Goal: Task Accomplishment & Management: Manage account settings

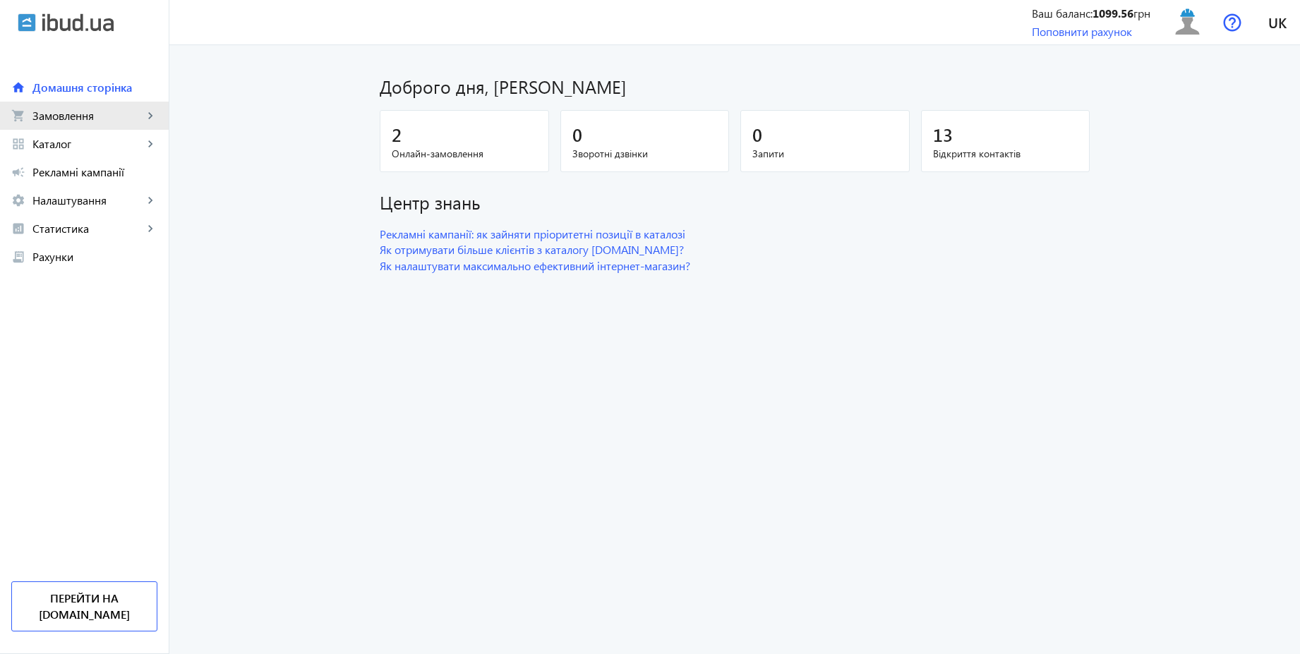
click at [94, 124] on link "shopping_cart Замовлення keyboard_arrow_right" at bounding box center [84, 116] width 169 height 28
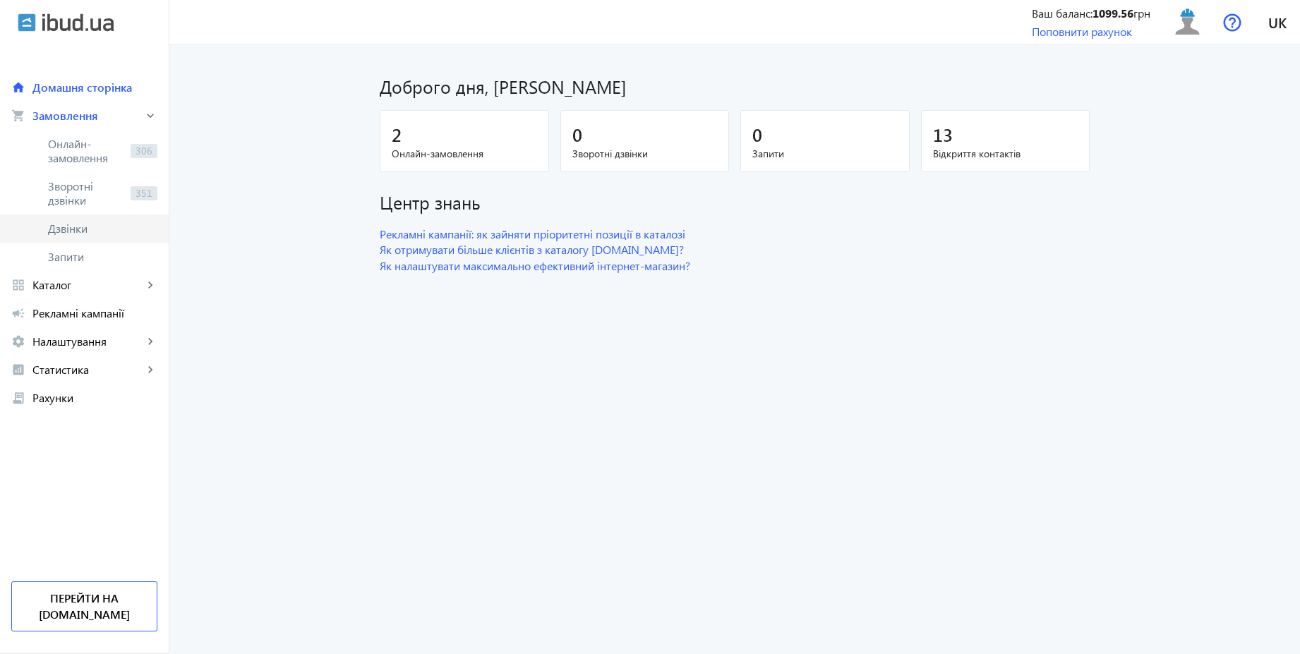
click at [71, 229] on span "Дзвінки" at bounding box center [102, 229] width 109 height 14
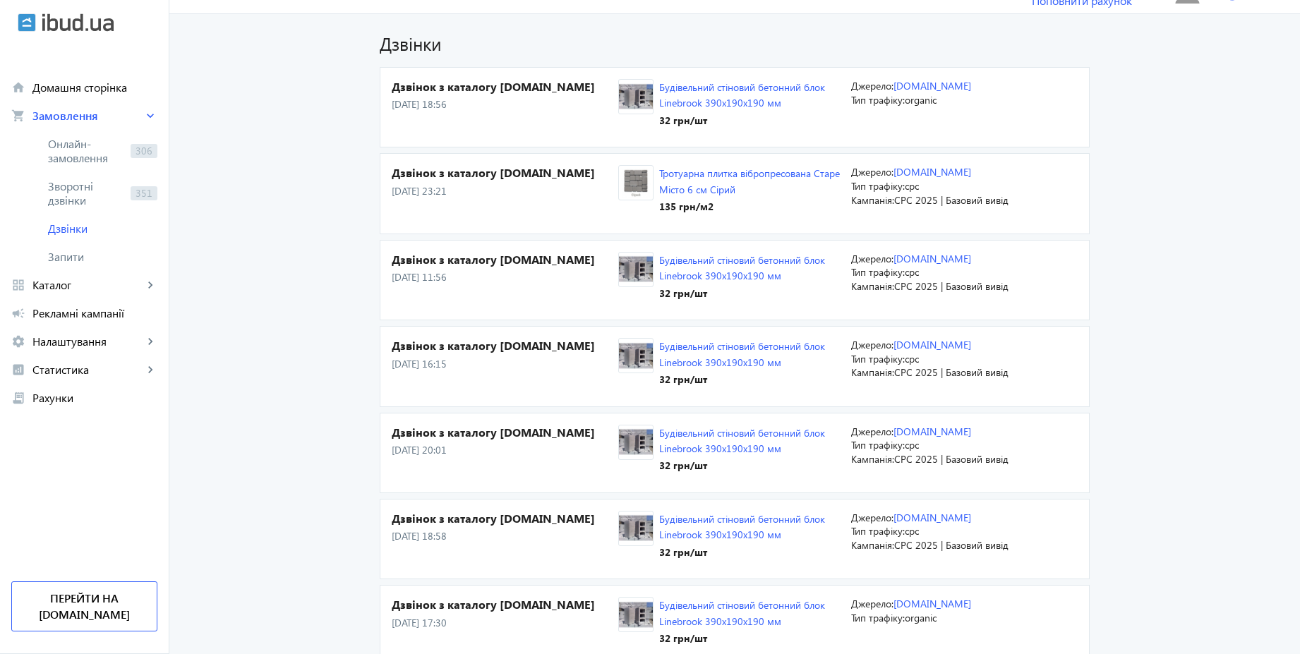
scroll to position [85, 0]
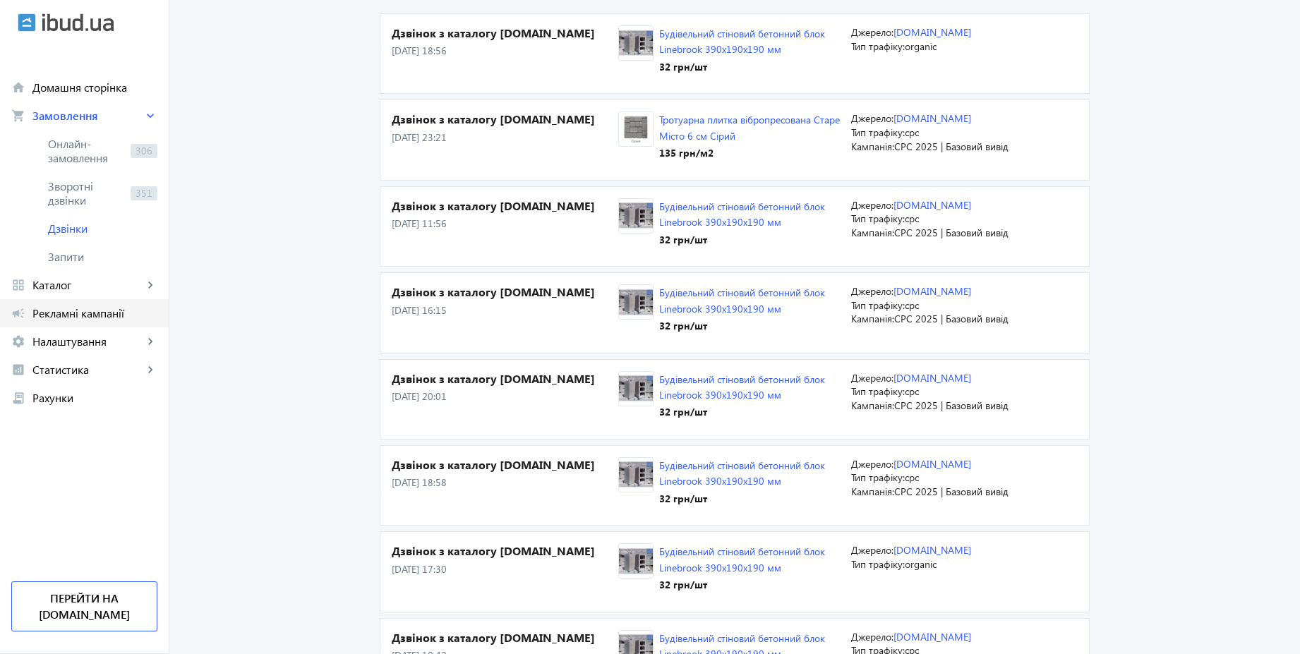
click at [117, 318] on span "Рекламні кампанії" at bounding box center [94, 313] width 125 height 14
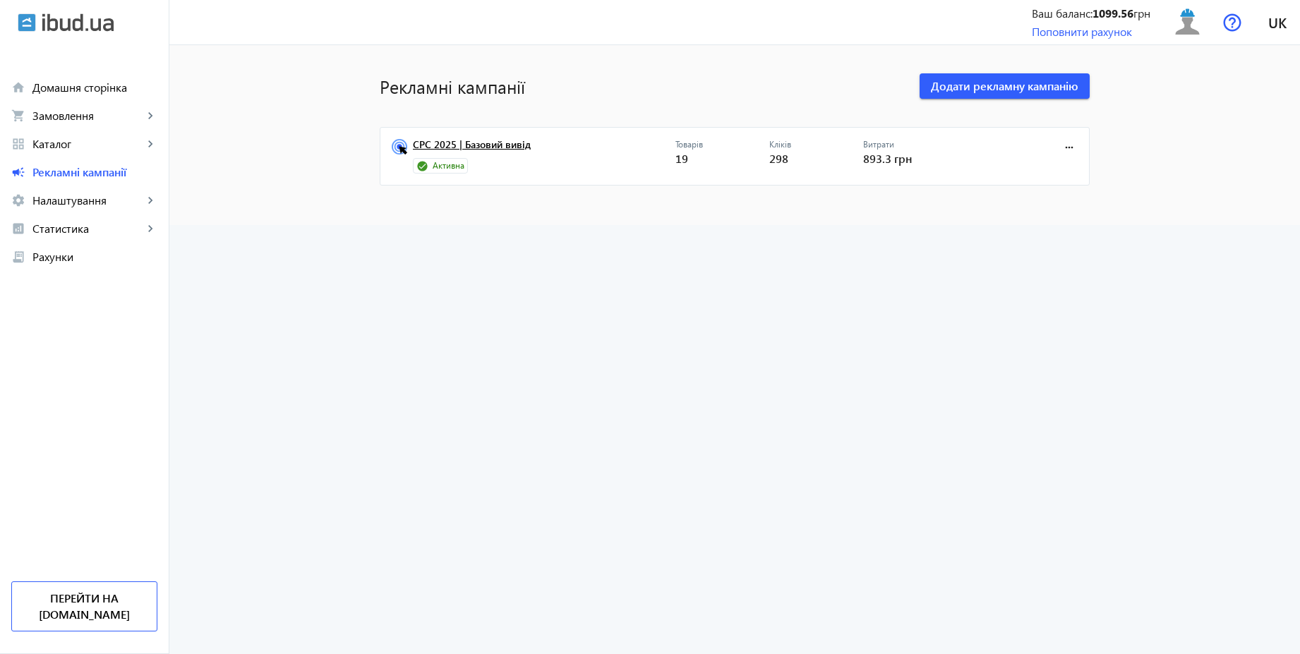
click at [463, 152] on link "CPC 2025 | Базовий вивід" at bounding box center [544, 149] width 262 height 20
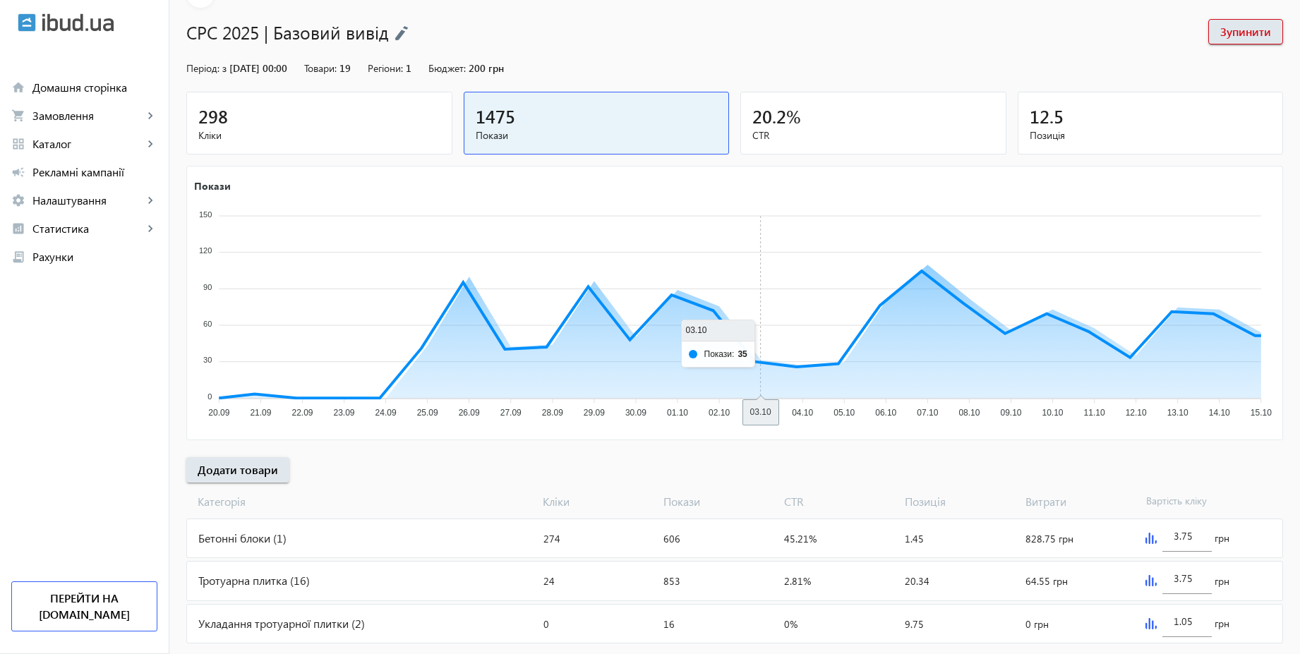
scroll to position [114, 0]
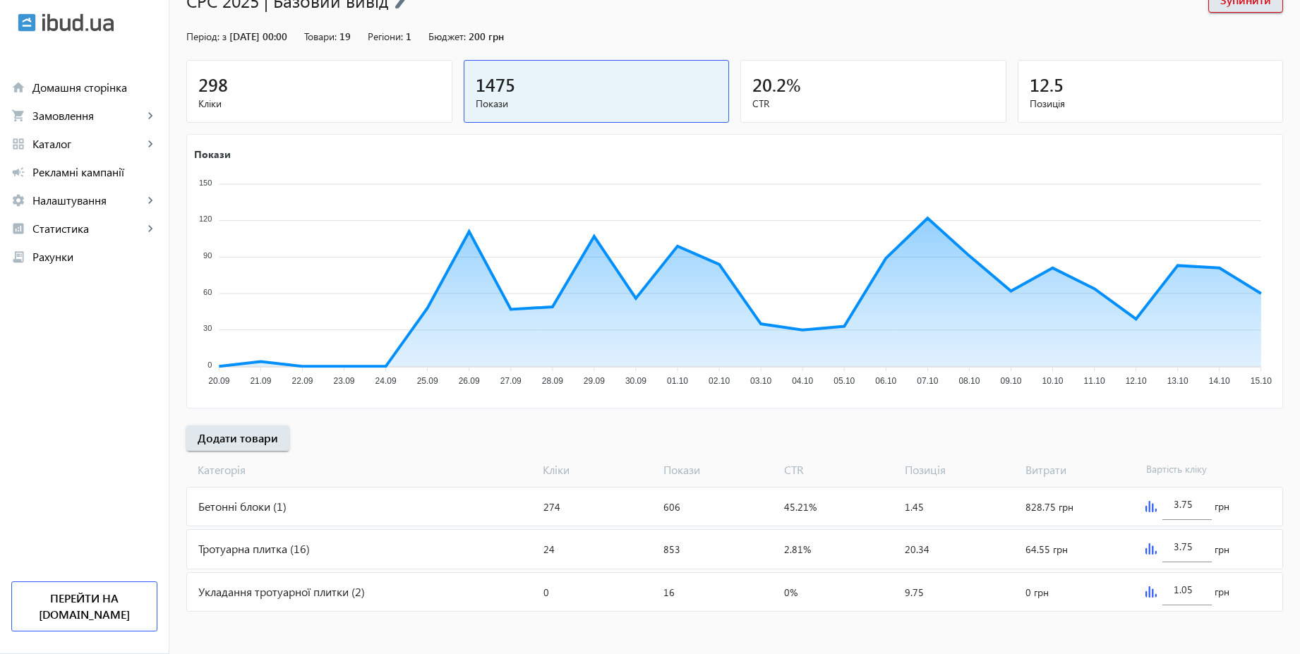
click at [1149, 550] on img at bounding box center [1150, 548] width 11 height 11
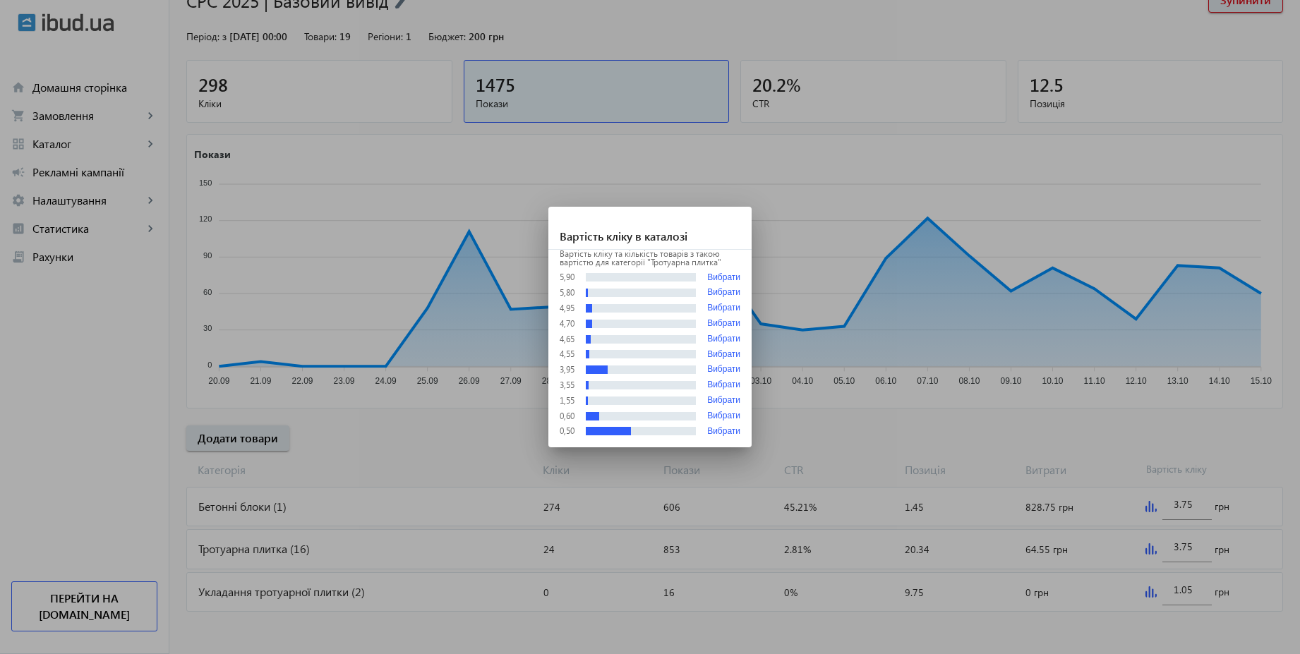
click at [308, 554] on div at bounding box center [650, 327] width 1300 height 654
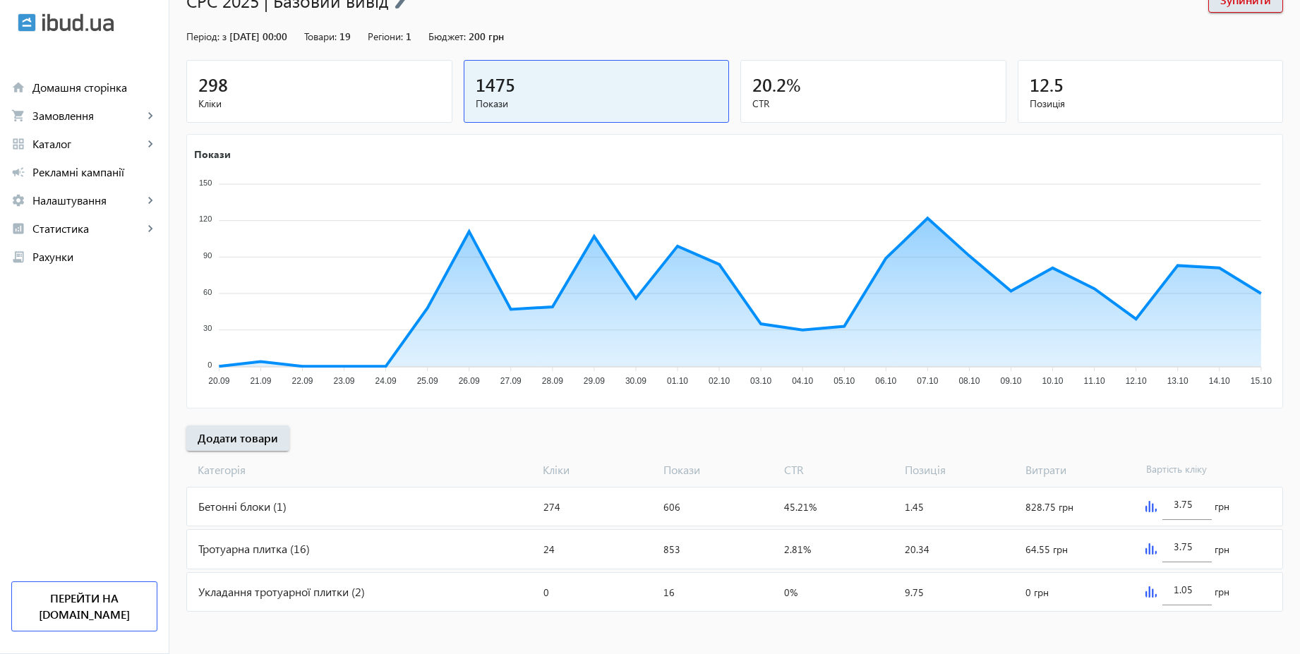
scroll to position [114, 0]
click at [319, 548] on div "Тротуарна плитка (16)" at bounding box center [362, 549] width 351 height 38
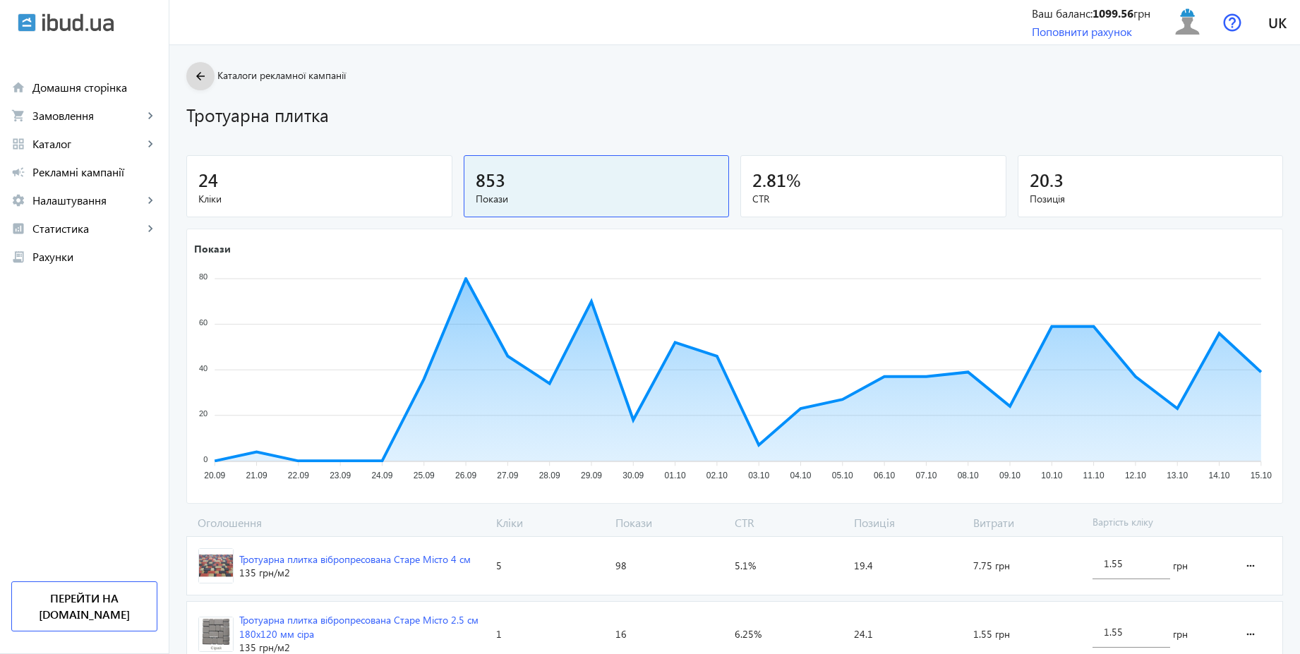
click at [192, 77] on mat-icon "arrow_back" at bounding box center [201, 77] width 18 height 18
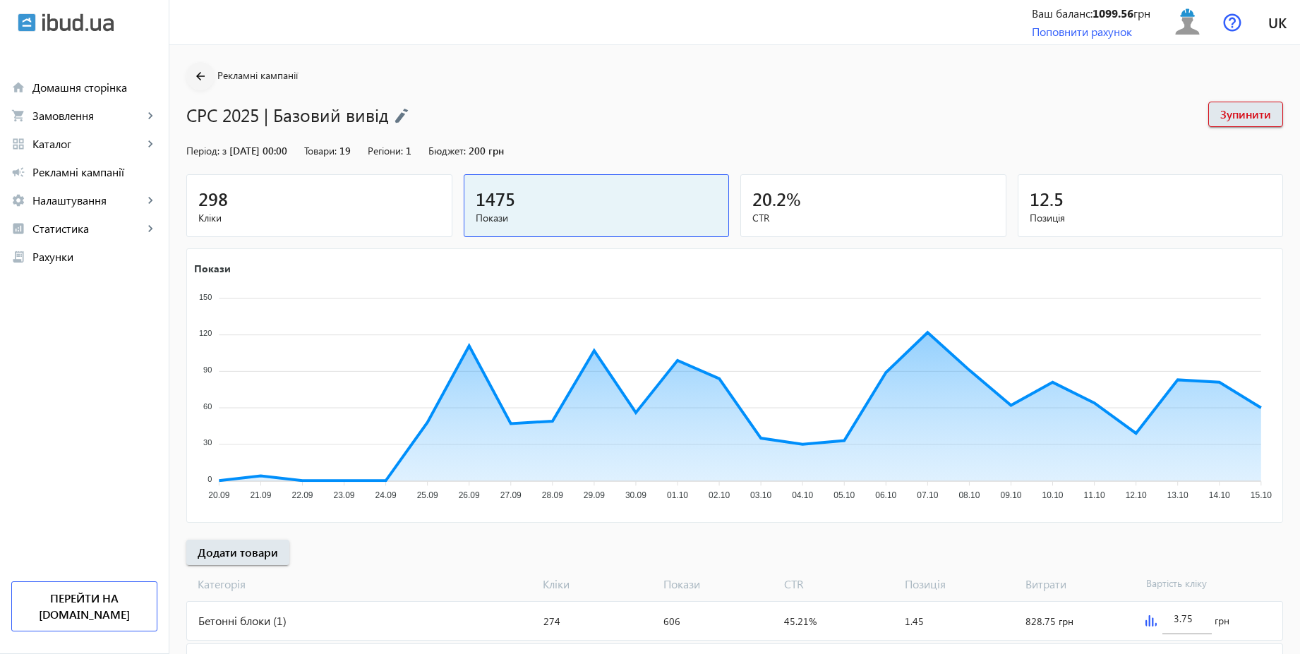
click at [193, 70] on mat-icon "arrow_back" at bounding box center [201, 77] width 18 height 18
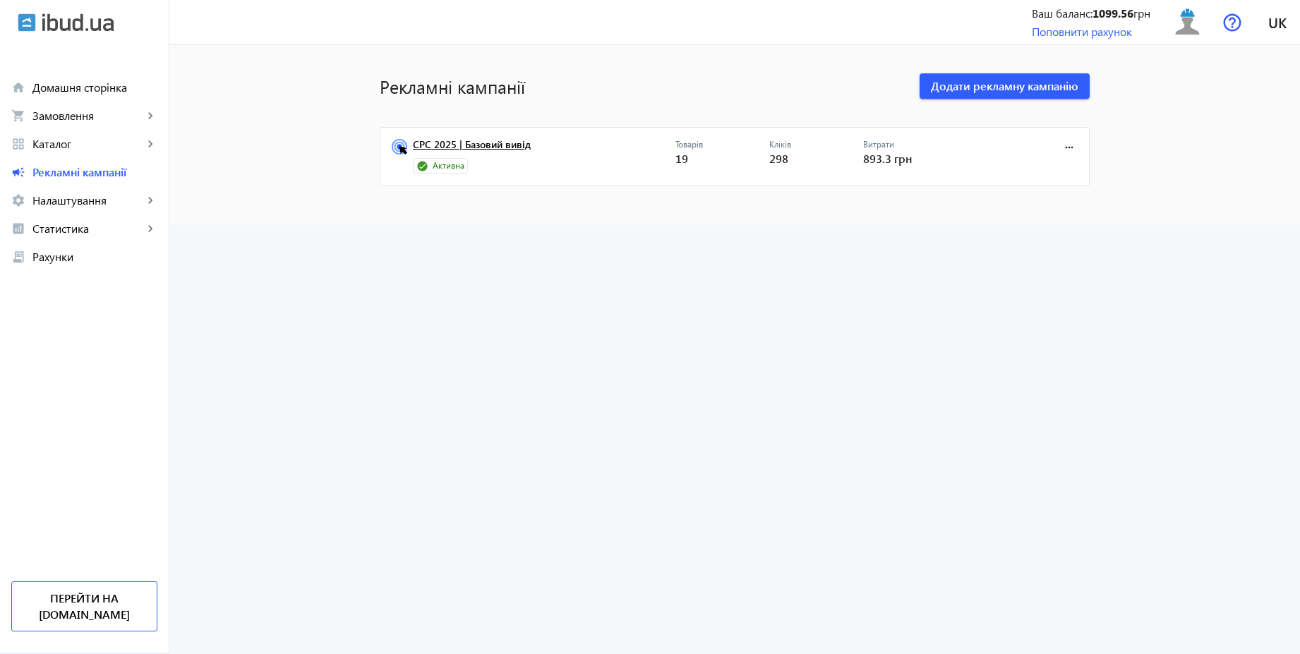
click at [490, 147] on link "CPC 2025 | Базовий вивід" at bounding box center [544, 149] width 262 height 20
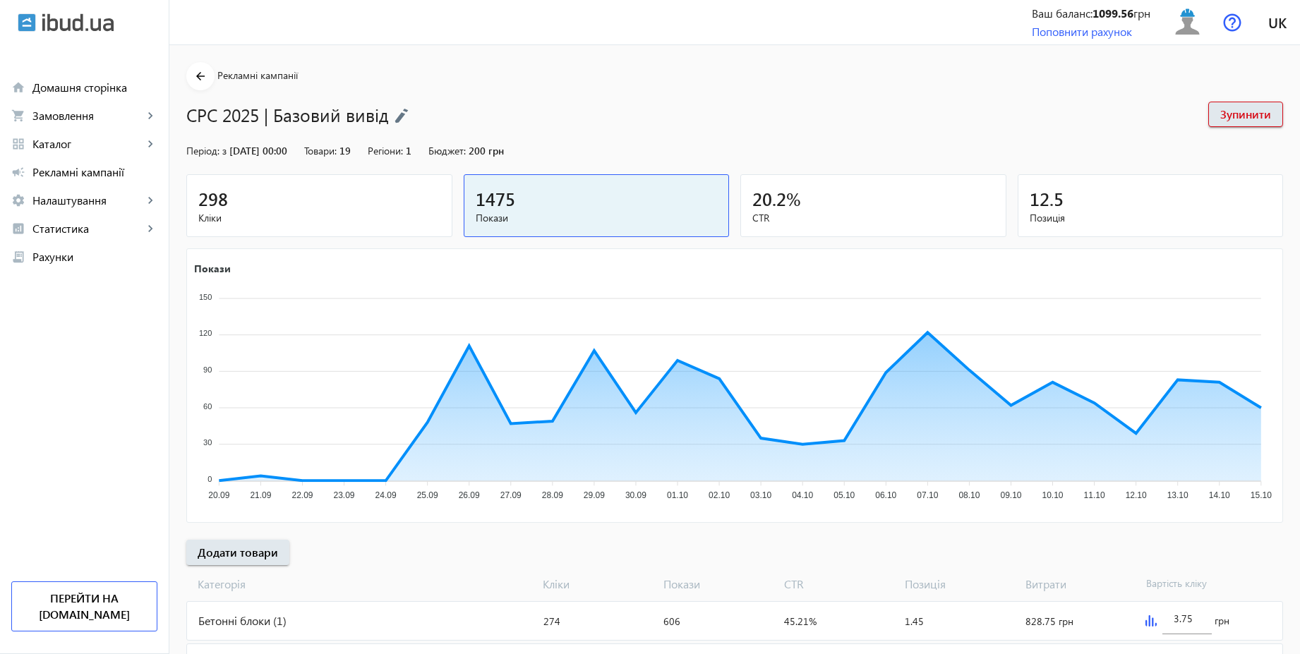
click at [349, 620] on div "Бетонні блоки (1)" at bounding box center [362, 621] width 351 height 38
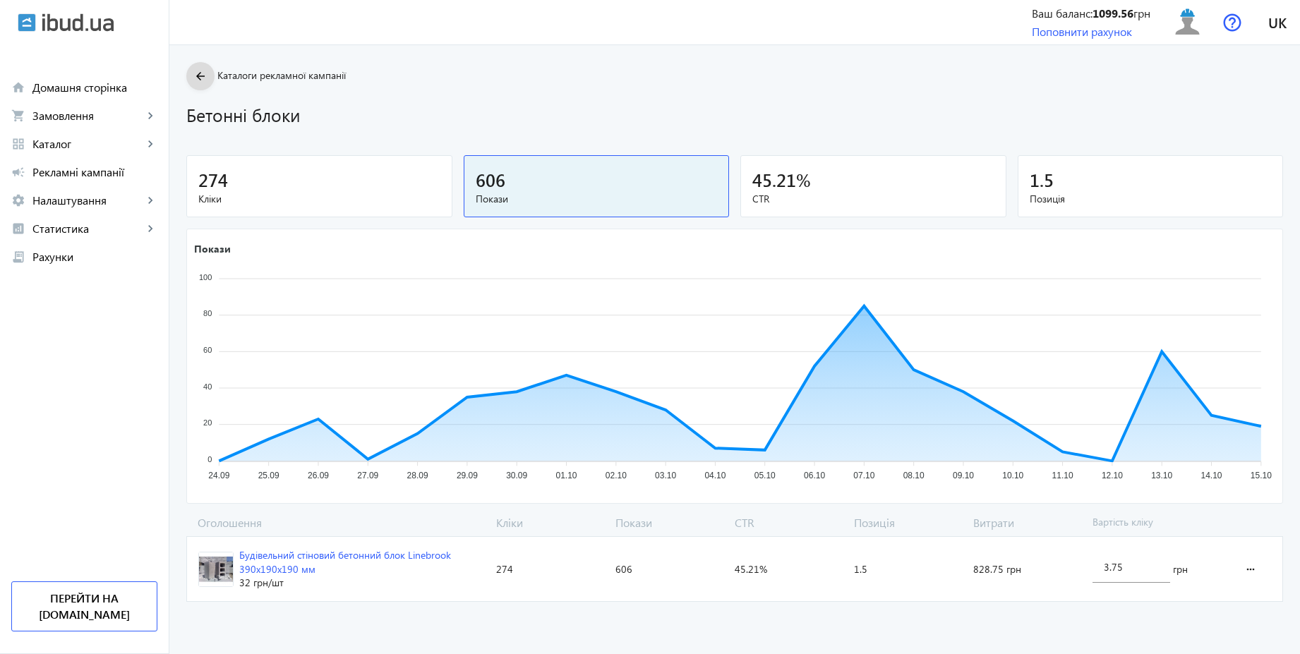
click at [198, 87] on span at bounding box center [200, 76] width 28 height 34
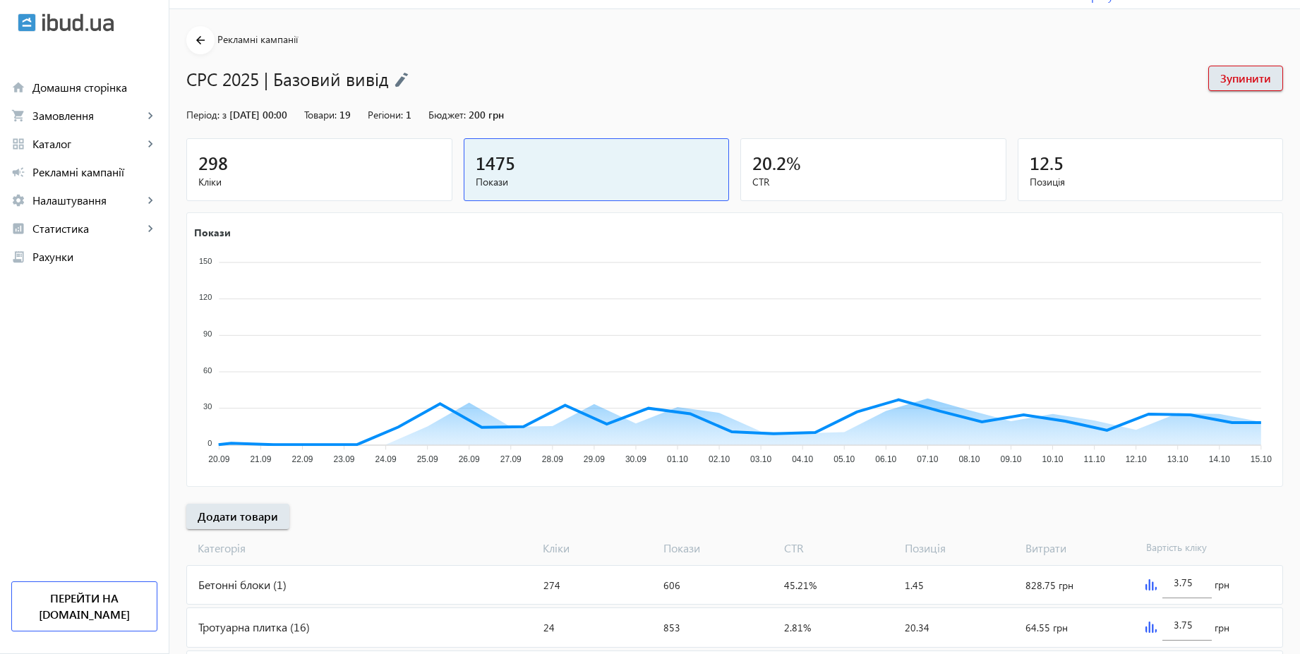
scroll to position [114, 0]
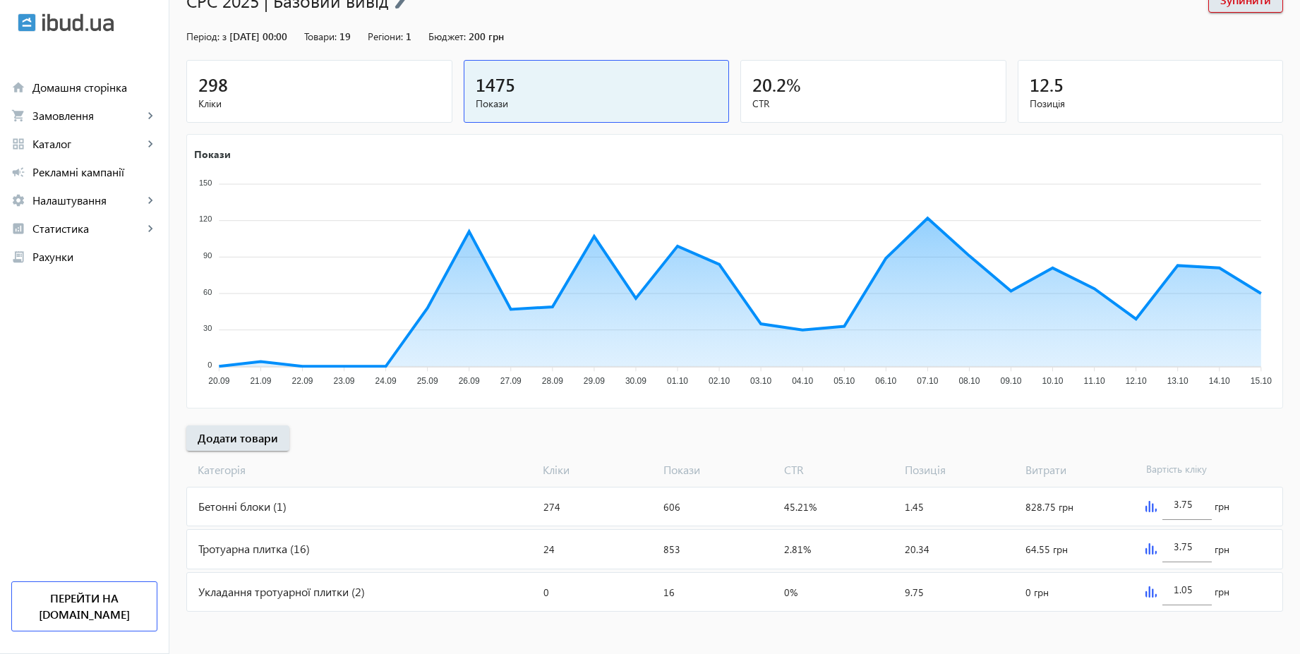
click at [1147, 505] on img at bounding box center [1150, 506] width 11 height 11
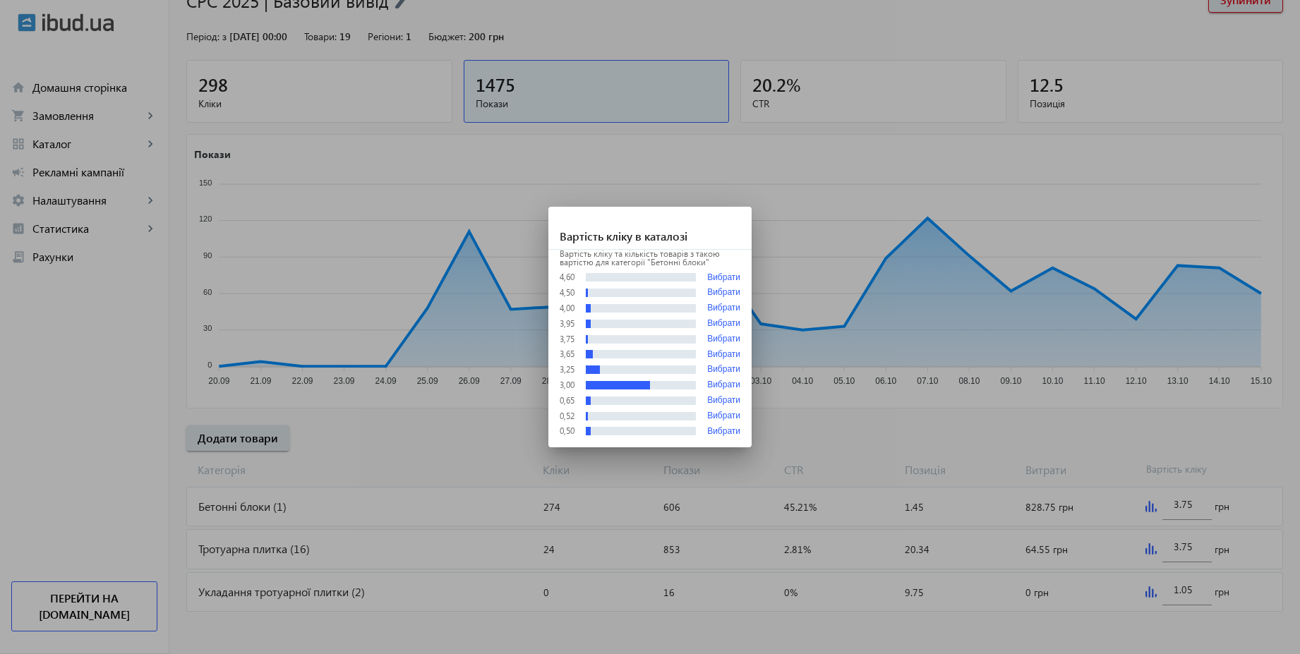
click at [861, 138] on div at bounding box center [650, 327] width 1300 height 654
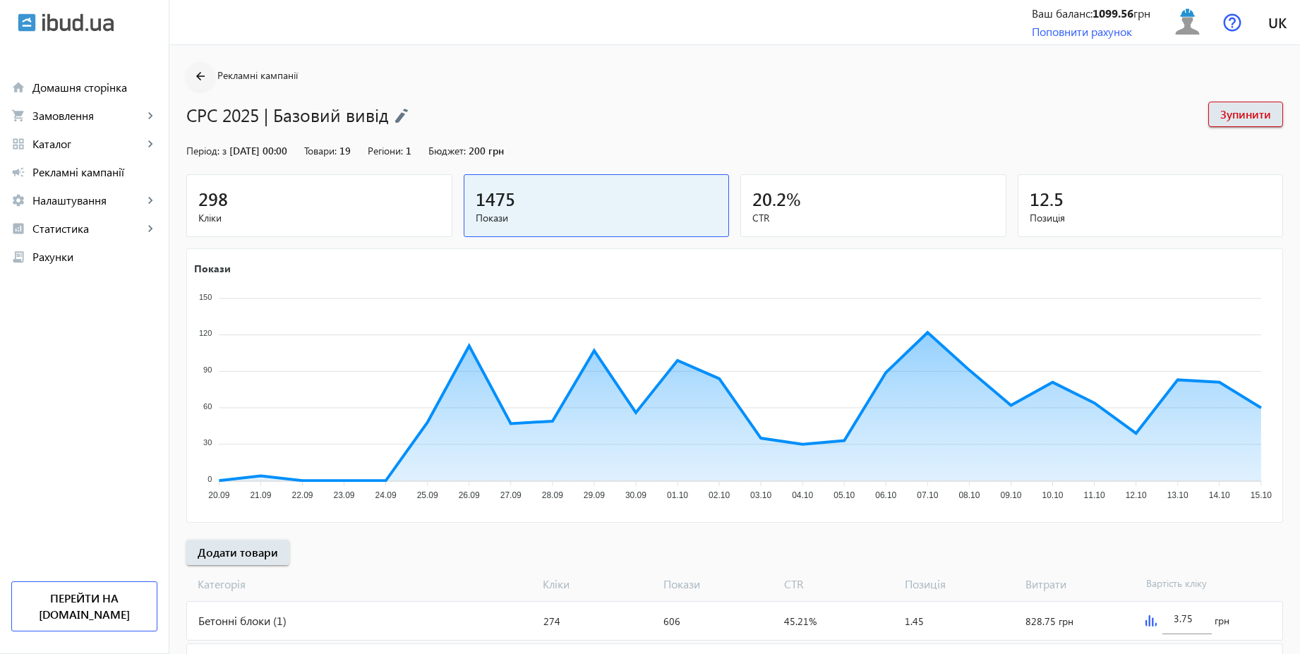
click at [200, 83] on mat-icon "arrow_back" at bounding box center [201, 77] width 18 height 18
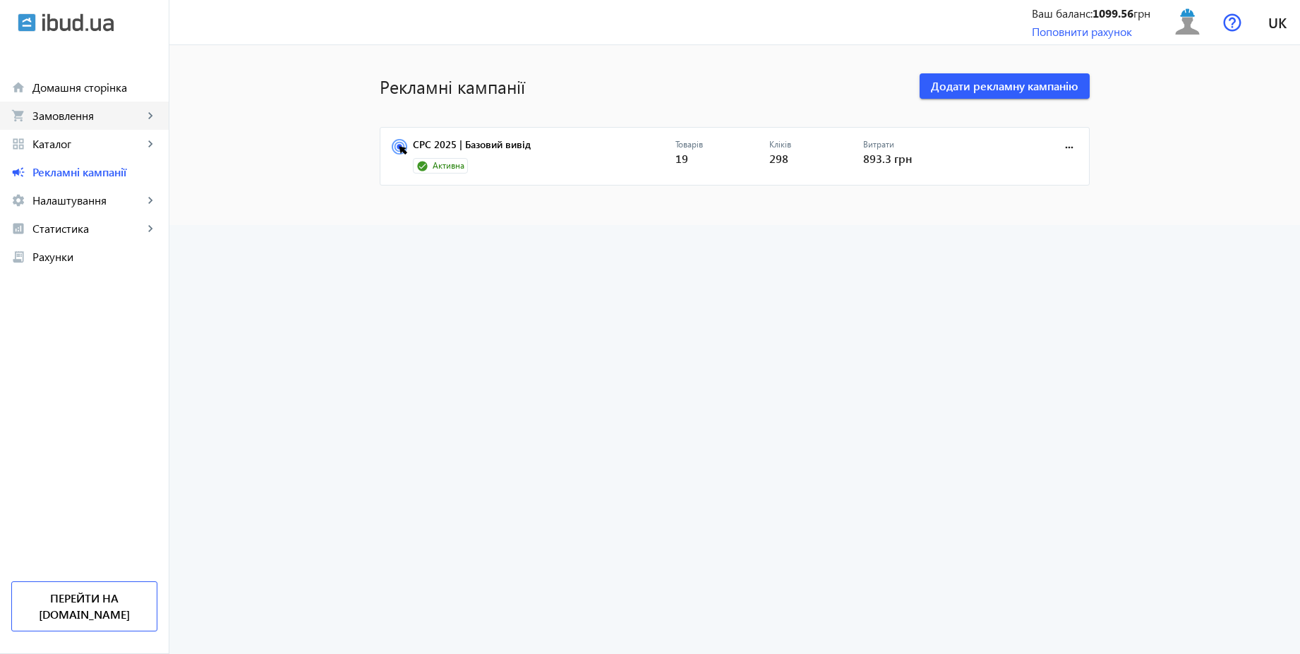
click at [88, 121] on span "Замовлення" at bounding box center [87, 116] width 111 height 14
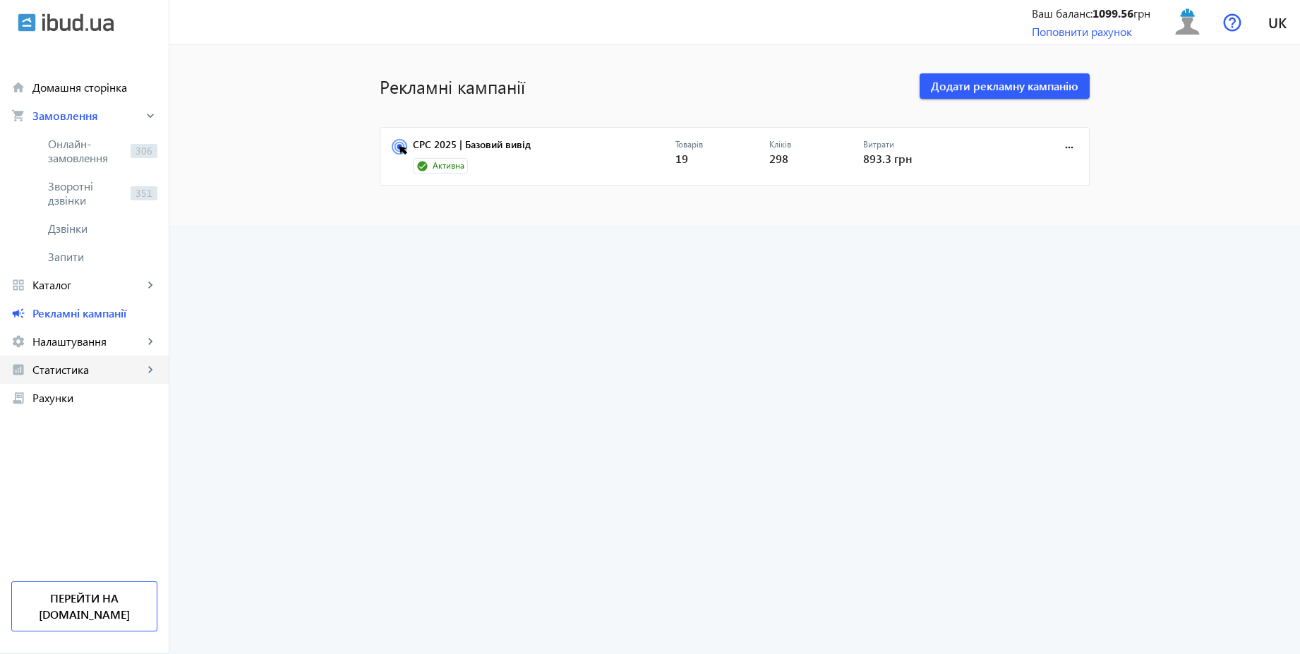
click at [74, 368] on span "Статистика" at bounding box center [87, 370] width 111 height 14
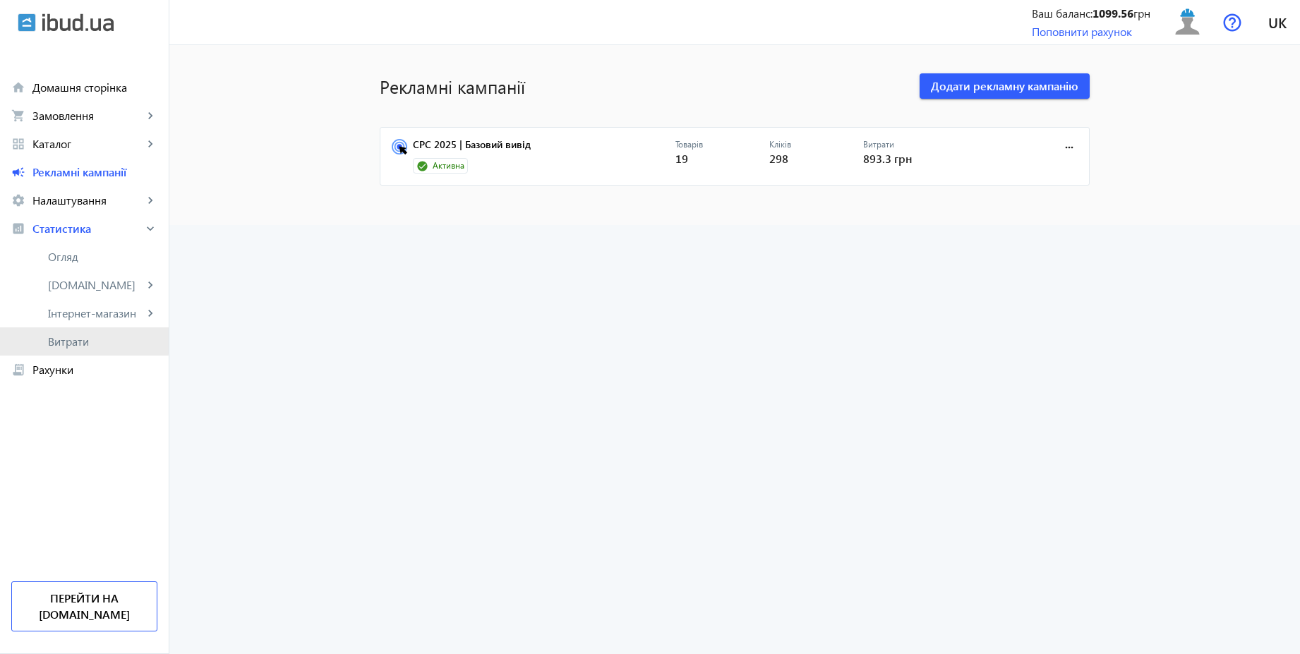
click at [79, 338] on span "Витрати" at bounding box center [102, 341] width 109 height 14
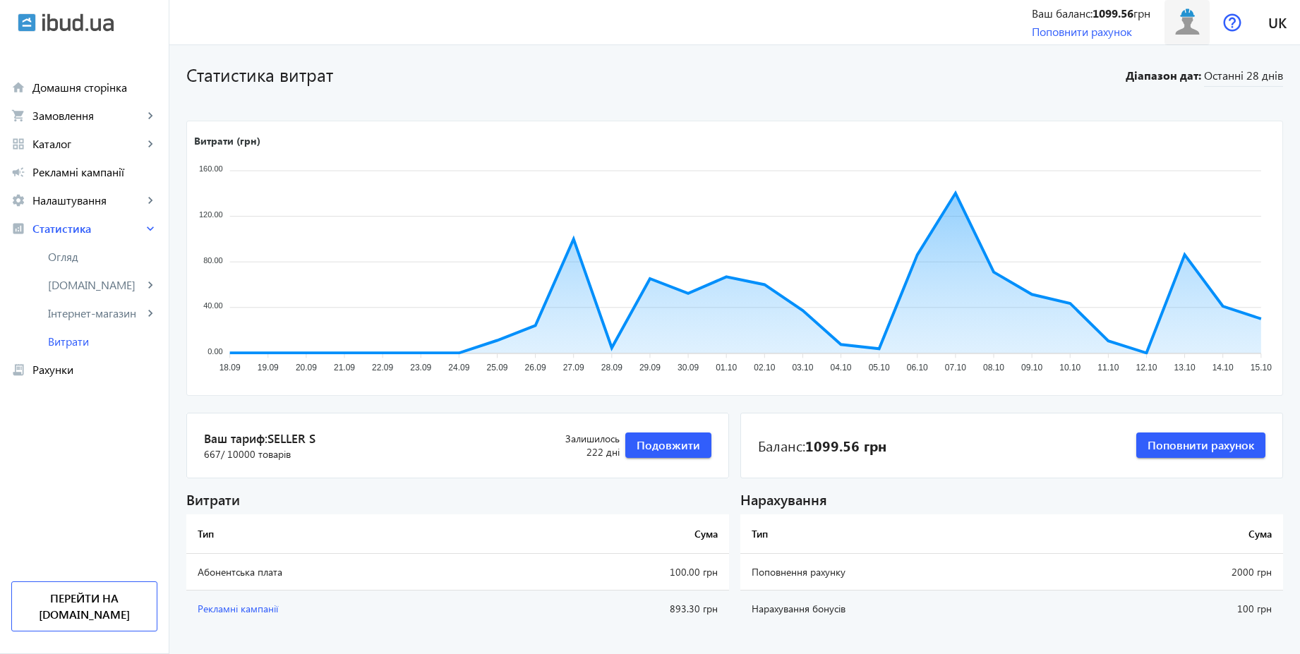
click at [1185, 32] on img at bounding box center [1187, 22] width 32 height 32
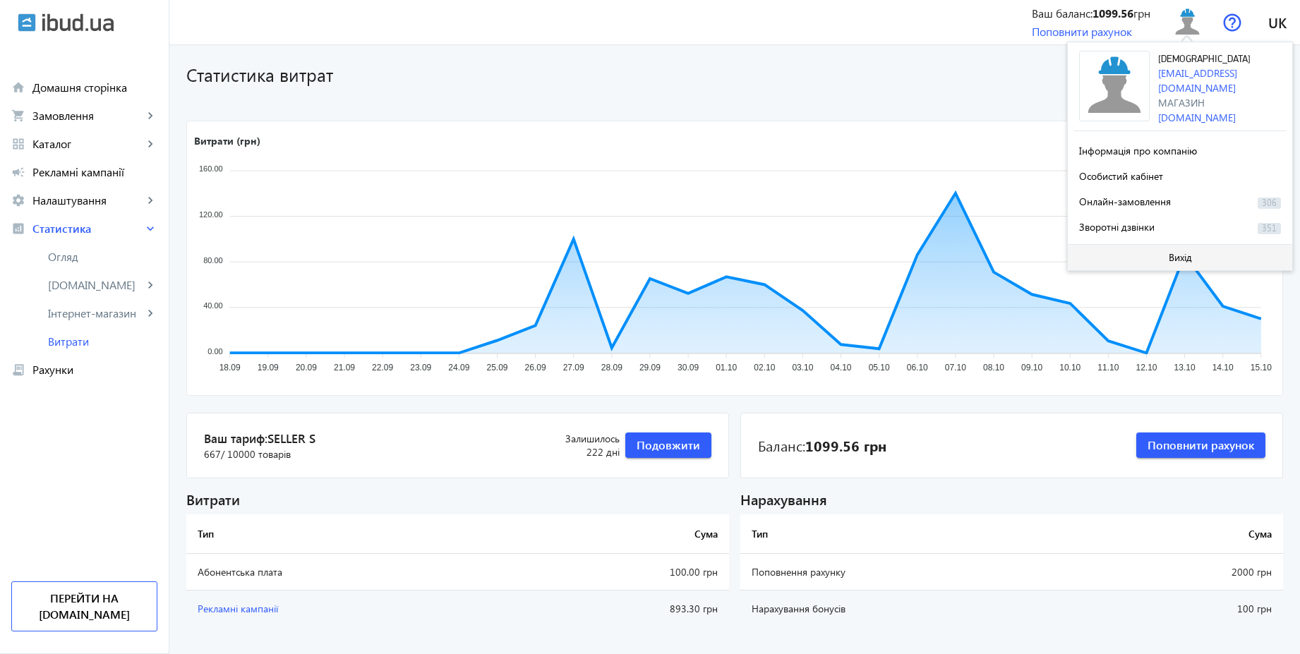
click at [1177, 252] on span "Вихід" at bounding box center [1179, 257] width 23 height 11
